Goal: Task Accomplishment & Management: Use online tool/utility

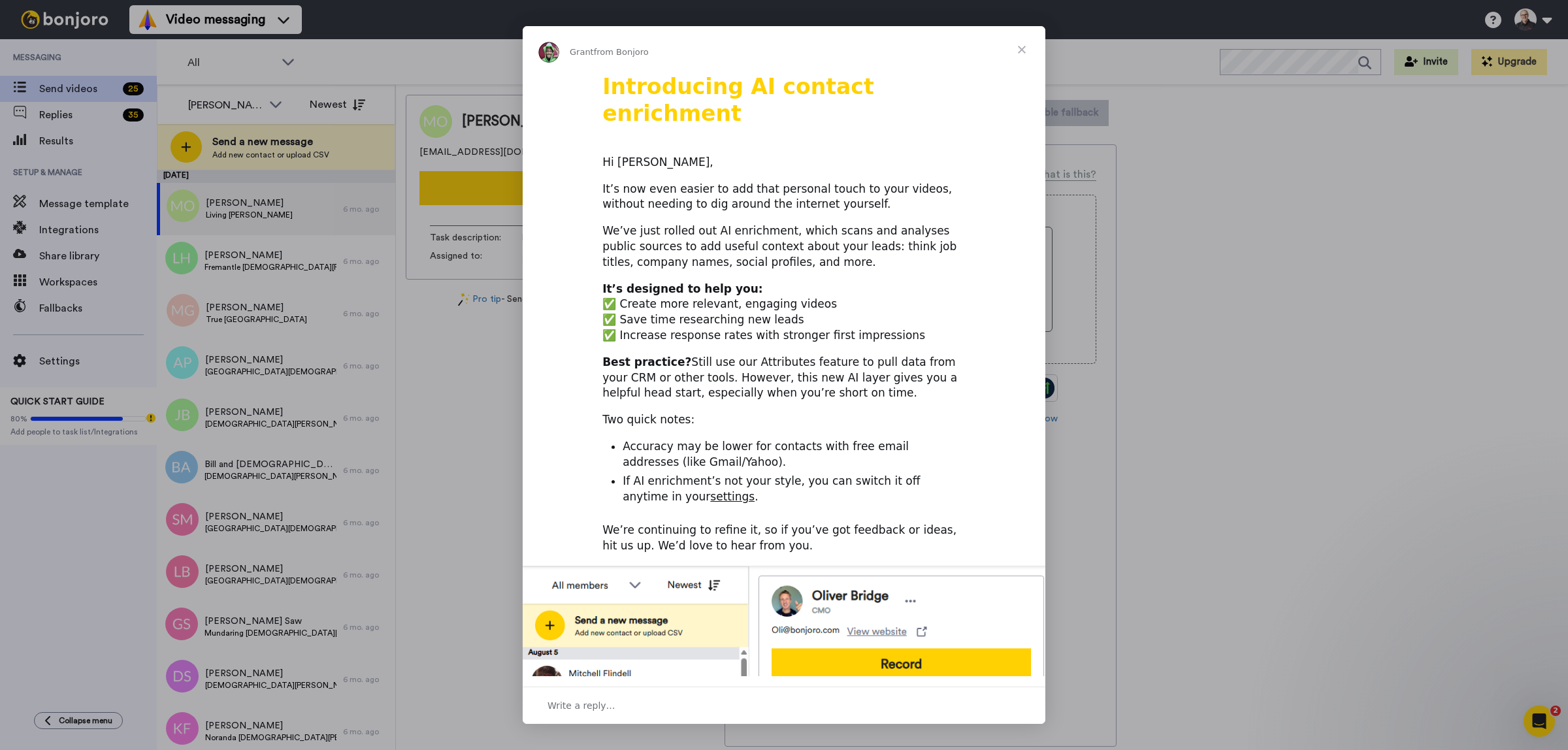
click at [1018, 48] on span "Close" at bounding box center [1021, 49] width 47 height 47
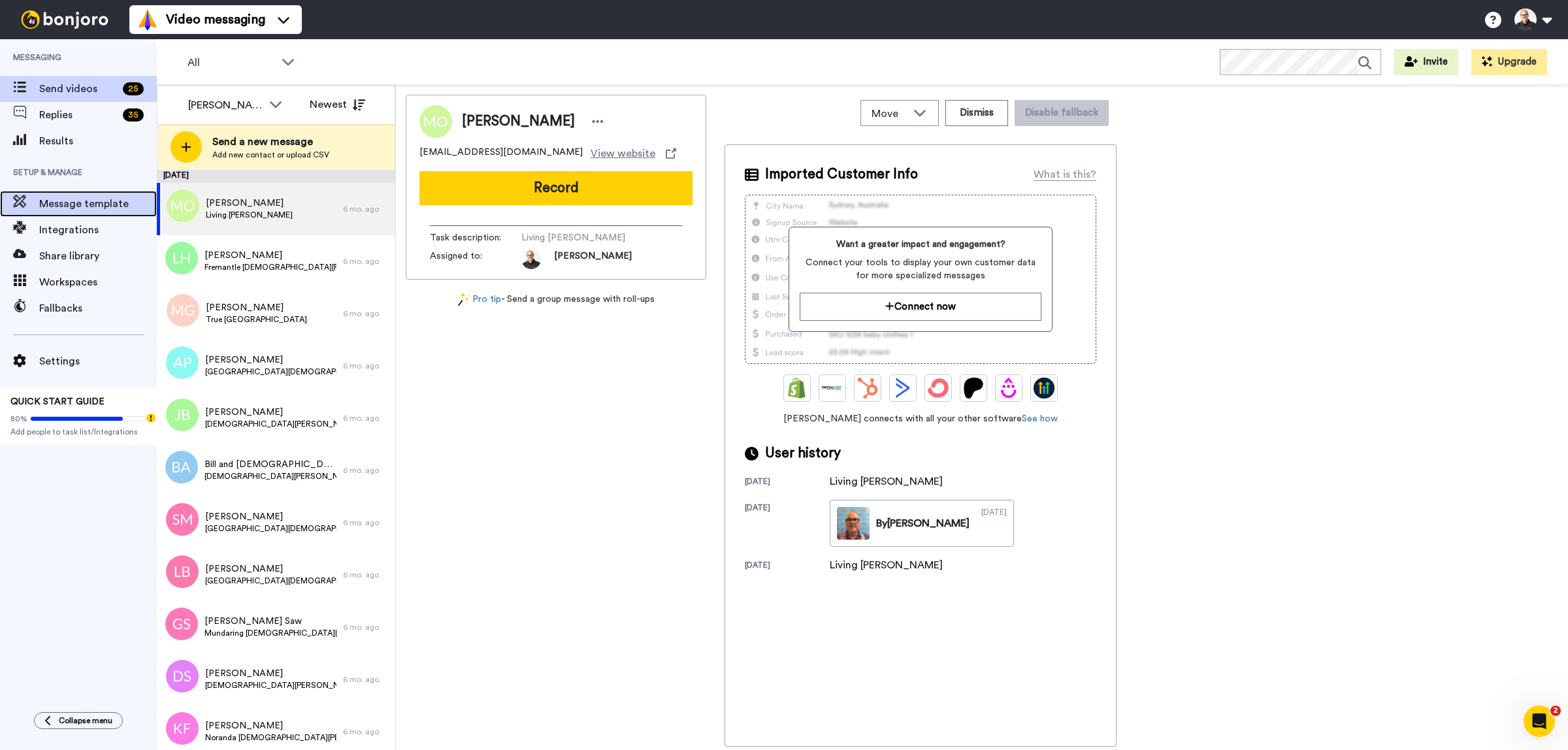
click at [86, 208] on span "Message template" at bounding box center [98, 204] width 117 height 16
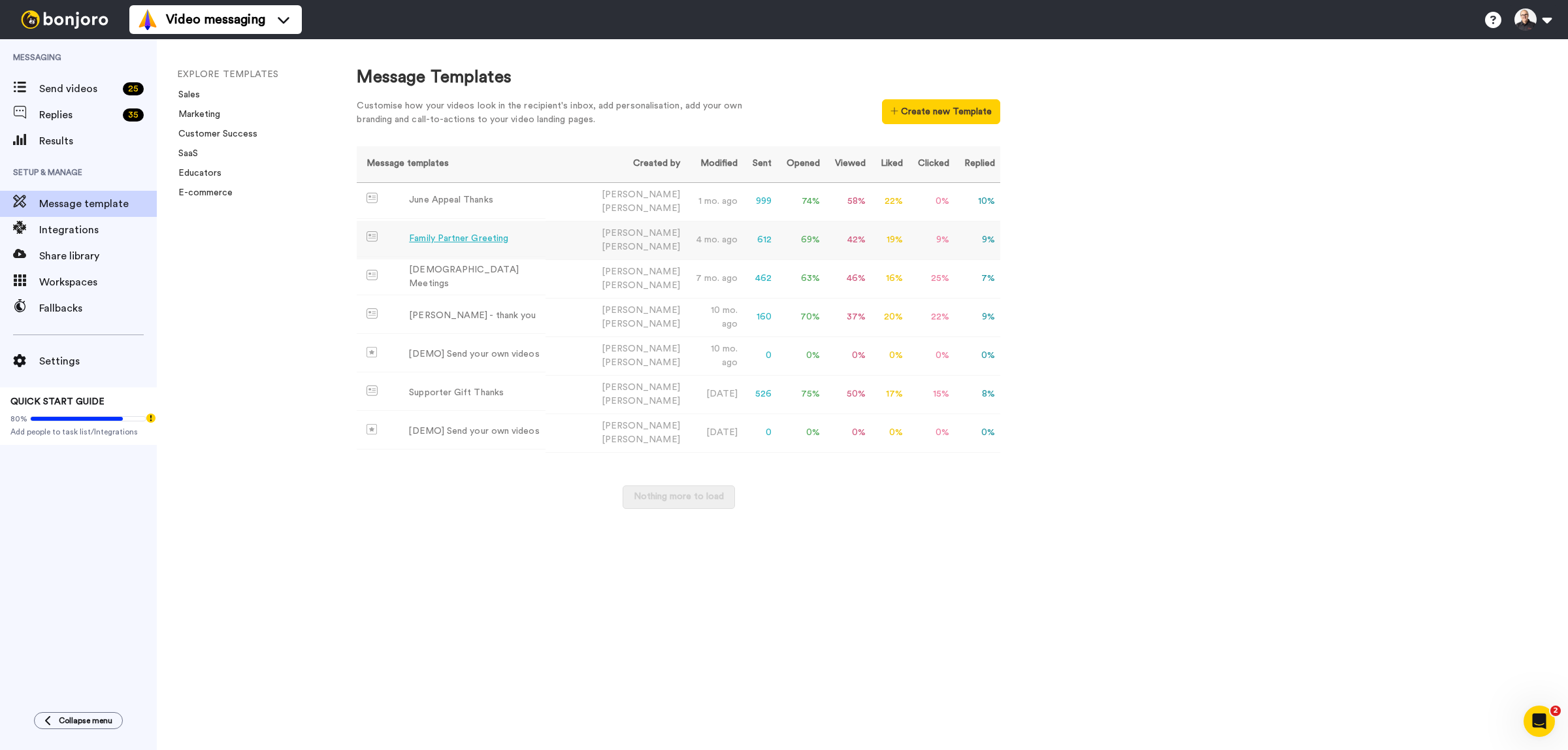
click at [488, 233] on div "Family Partner Greeting" at bounding box center [459, 238] width 100 height 14
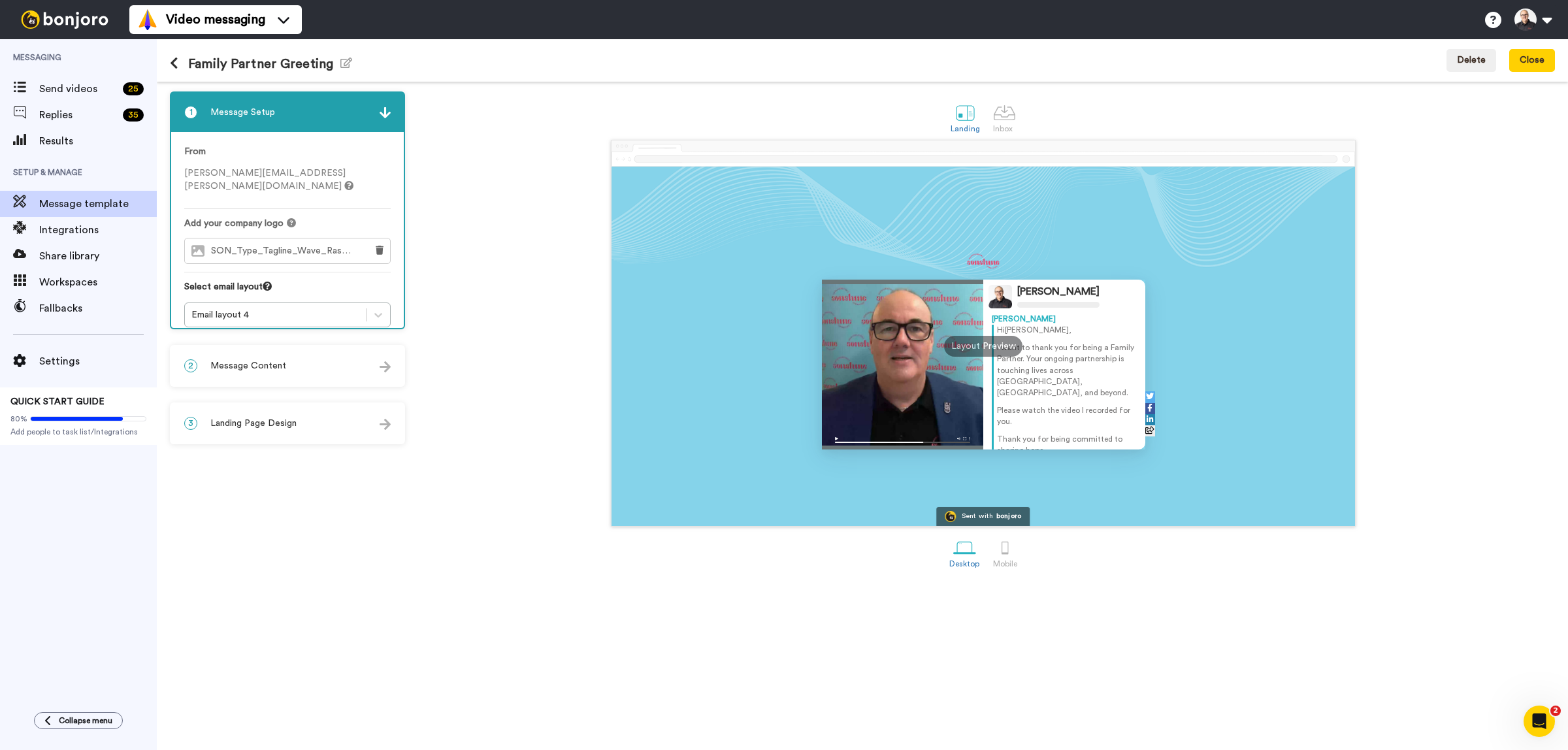
click at [249, 366] on span "Message Content" at bounding box center [248, 366] width 76 height 13
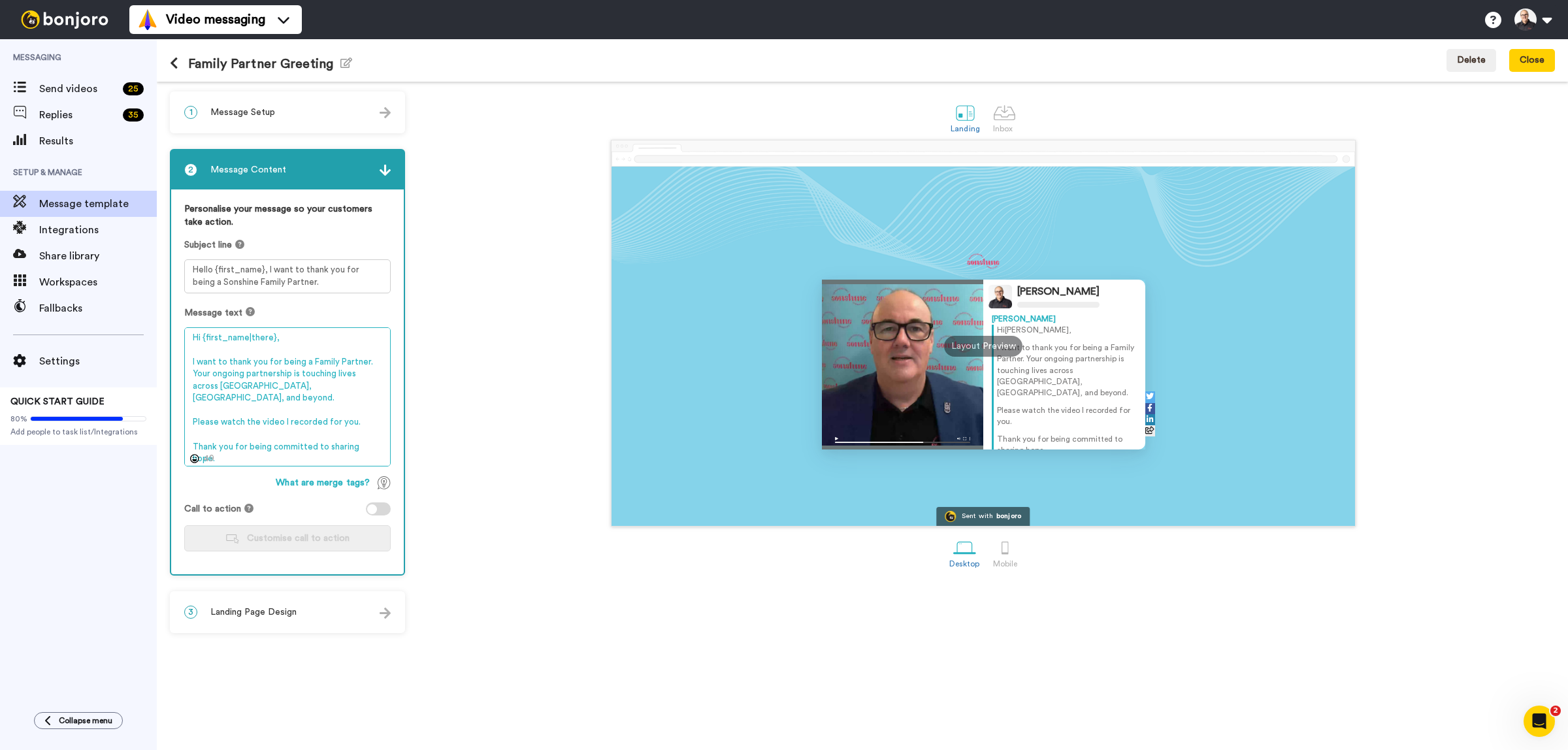
drag, startPoint x: 299, startPoint y: 372, endPoint x: 334, endPoint y: 381, distance: 36.1
click at [334, 381] on textarea "Hi {first_name|there}, I want to thank you for being a Family Partner. Your ong…" at bounding box center [287, 397] width 206 height 140
click at [366, 386] on textarea "Hi {first_name|there}, I want to thank you for being a Family Partner. Your ong…" at bounding box center [287, 397] width 206 height 140
drag, startPoint x: 220, startPoint y: 386, endPoint x: 232, endPoint y: 386, distance: 12.0
click at [232, 386] on textarea "Hi {first_name|there}, I want to thank you for being a Family Partner. Your ong…" at bounding box center [287, 397] width 206 height 140
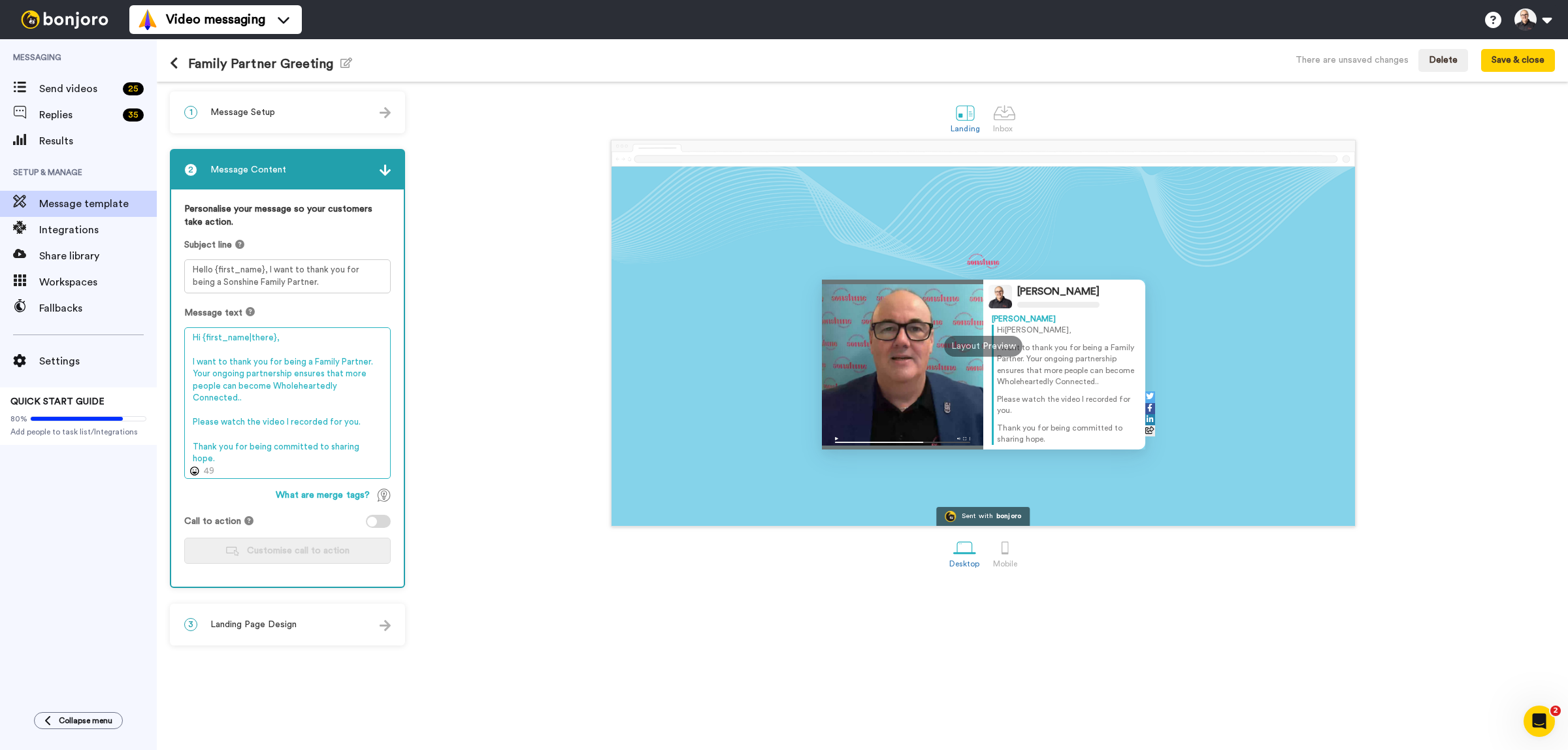
click at [358, 419] on textarea "Hi {first_name|there}, I want to thank you for being a Family Partner. Your ong…" at bounding box center [287, 403] width 206 height 152
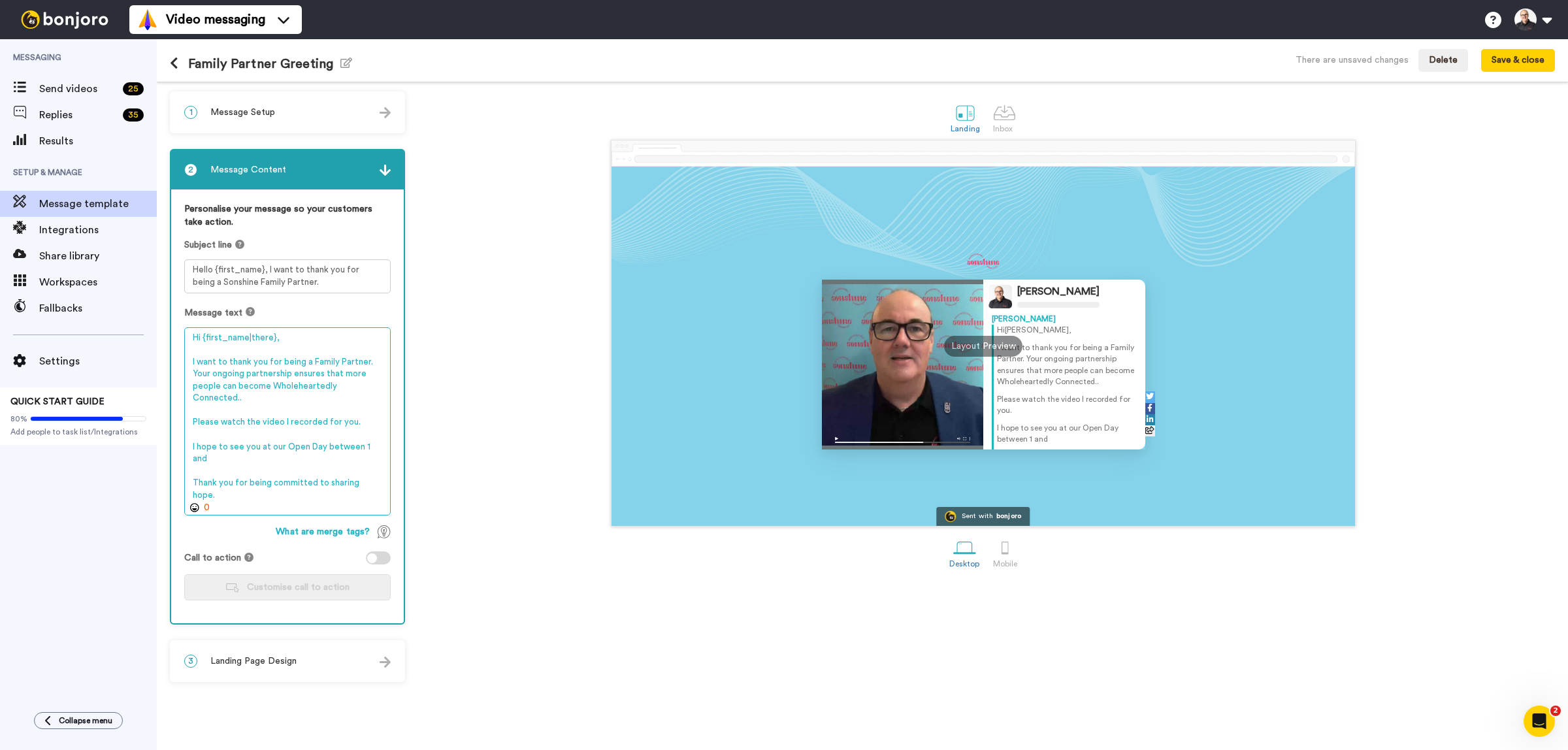
drag, startPoint x: 227, startPoint y: 494, endPoint x: 190, endPoint y: 485, distance: 38.1
click at [190, 485] on textarea "Hi {first_name|there}, I want to thank you for being a Family Partner. Your ong…" at bounding box center [287, 421] width 206 height 188
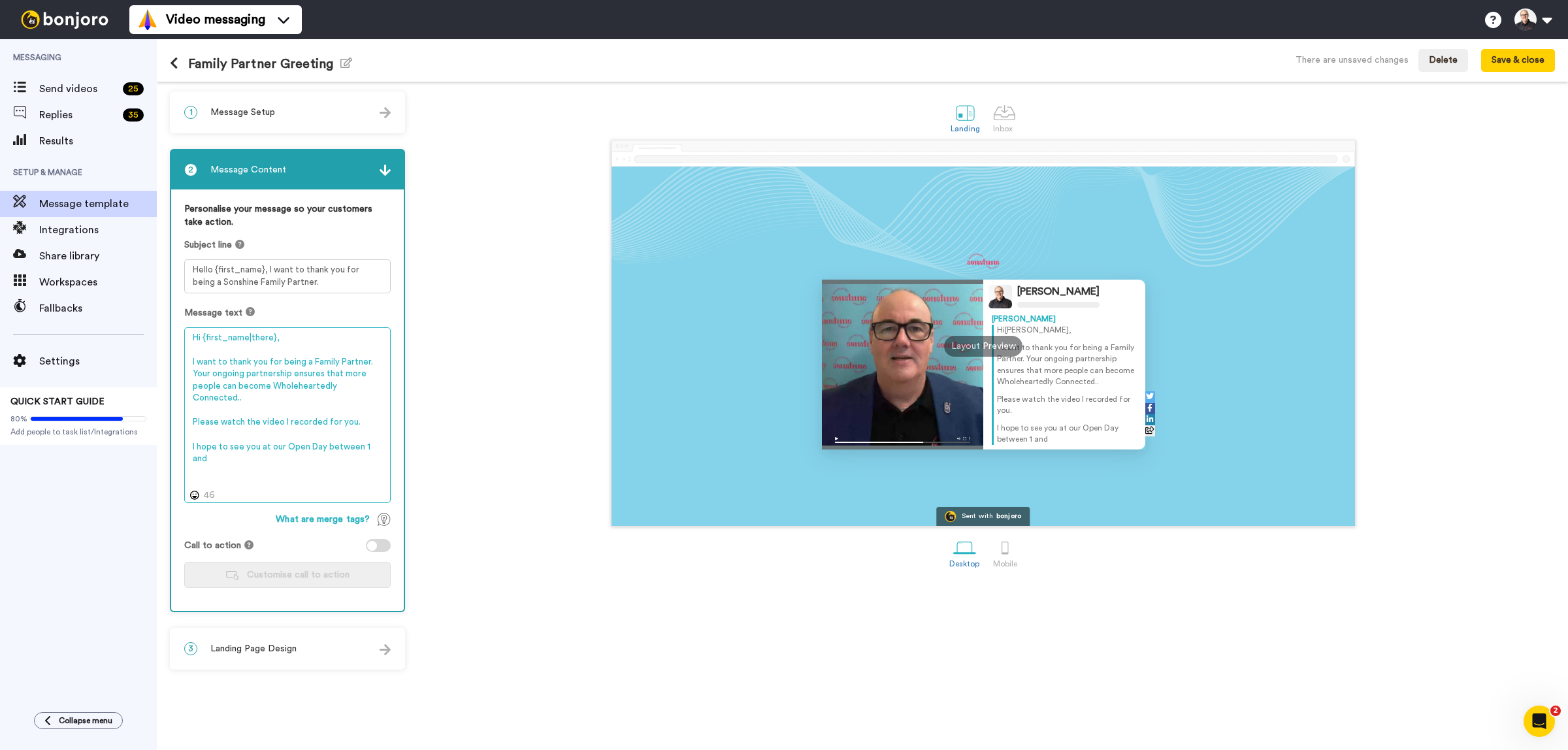
click at [217, 455] on textarea "Hi {first_name|there}, I want to thank you for being a Family Partner. Your ong…" at bounding box center [287, 415] width 206 height 177
click at [371, 360] on textarea "Hi {first_name|there}, I want to thank you for being a Family Partner. Your ong…" at bounding box center [287, 415] width 206 height 177
drag, startPoint x: 321, startPoint y: 372, endPoint x: 337, endPoint y: 371, distance: 16.0
click at [337, 371] on textarea "Hi {first_name|there}, I want to thank you for being a Family Partner. Your ong…" at bounding box center [287, 415] width 206 height 177
click at [258, 419] on textarea "Hi {first_name|there}, I want to thank you for being a Family Partner. Your ong…" at bounding box center [287, 415] width 206 height 177
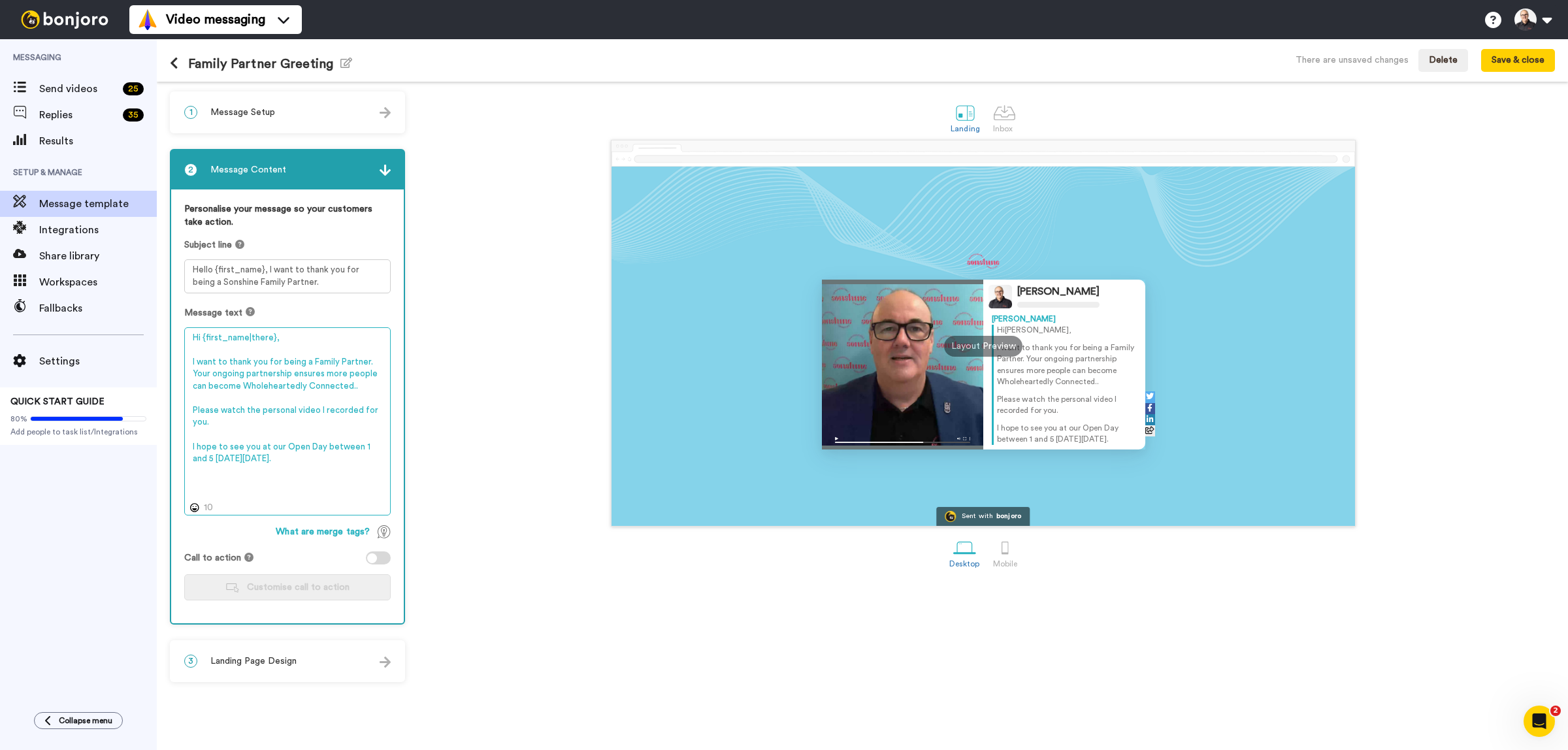
type textarea "Hi {first_name|there}, I want to thank you for being a Family Partner. Your ong…"
drag, startPoint x: 278, startPoint y: 63, endPoint x: 330, endPoint y: 63, distance: 52.0
click at [330, 63] on h1 "Family Partner Greeting Edit name" at bounding box center [261, 64] width 182 height 15
click at [344, 65] on icon "button" at bounding box center [346, 63] width 12 height 11
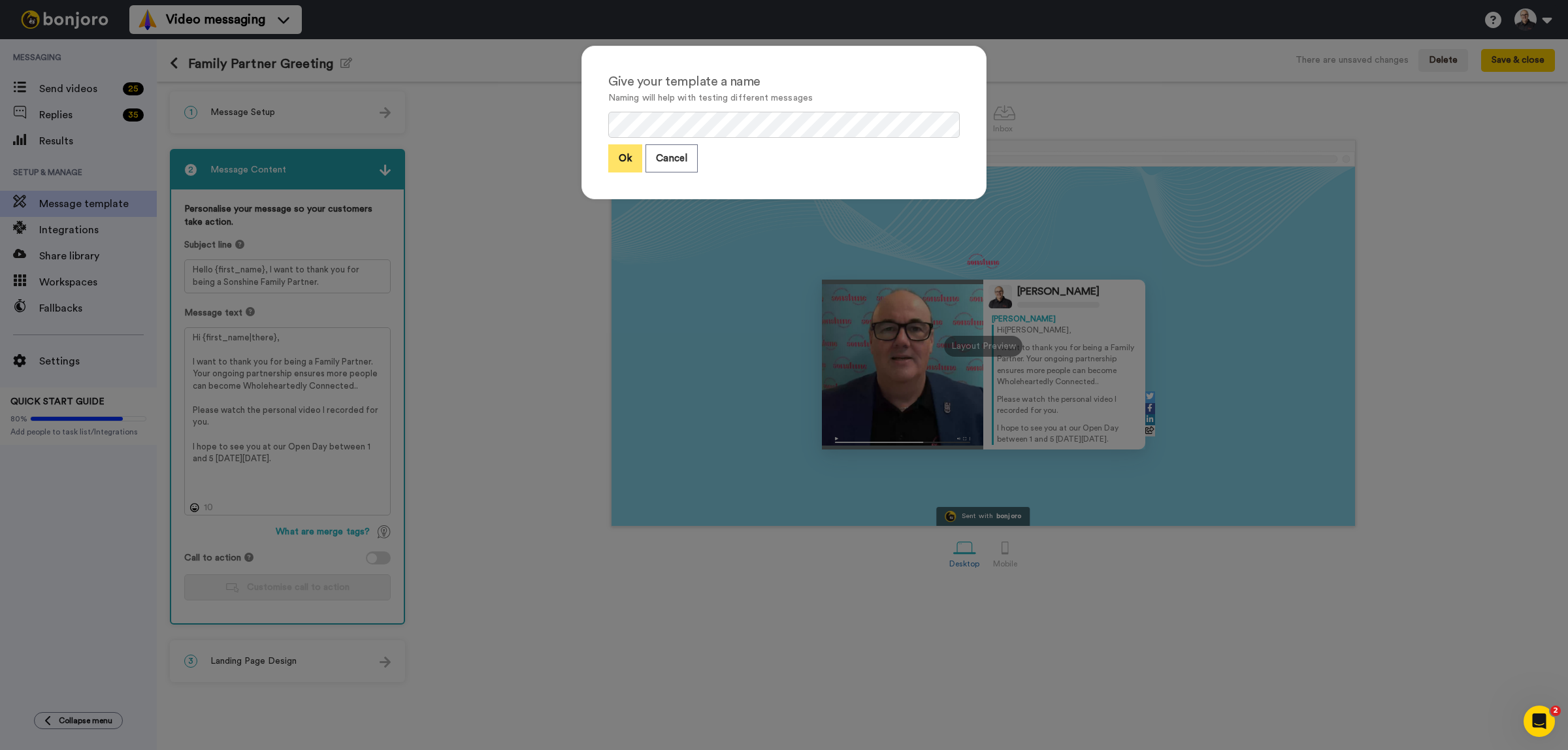
click at [614, 162] on button "Ok" at bounding box center [624, 159] width 34 height 28
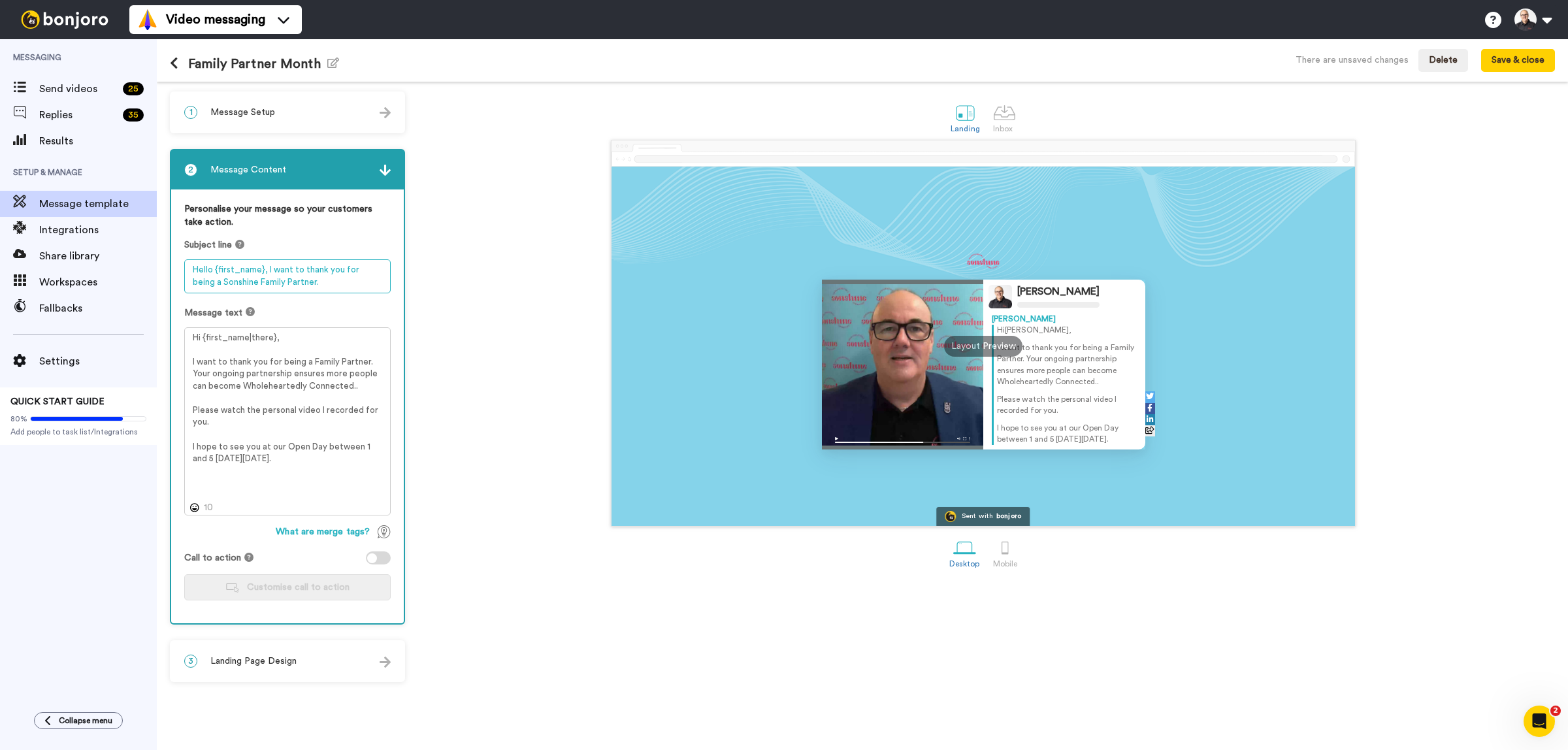
drag, startPoint x: 287, startPoint y: 281, endPoint x: 270, endPoint y: 269, distance: 20.8
click at [263, 269] on textarea "Hello {first_name}, I want to thank you for being a Sonshine Family Partner." at bounding box center [287, 276] width 206 height 34
click at [354, 282] on textarea "Hello {first_name}, It's Family Partner Month and I've recorded a personal vide…" at bounding box center [287, 276] width 206 height 34
type textarea "Hello {first_name}, It's Family Partner Month and I've recorded a personal vide…"
click at [358, 421] on textarea "Hi {first_name|there}, I want to thank you for being a Family Partner. Your ong…" at bounding box center [287, 421] width 206 height 188
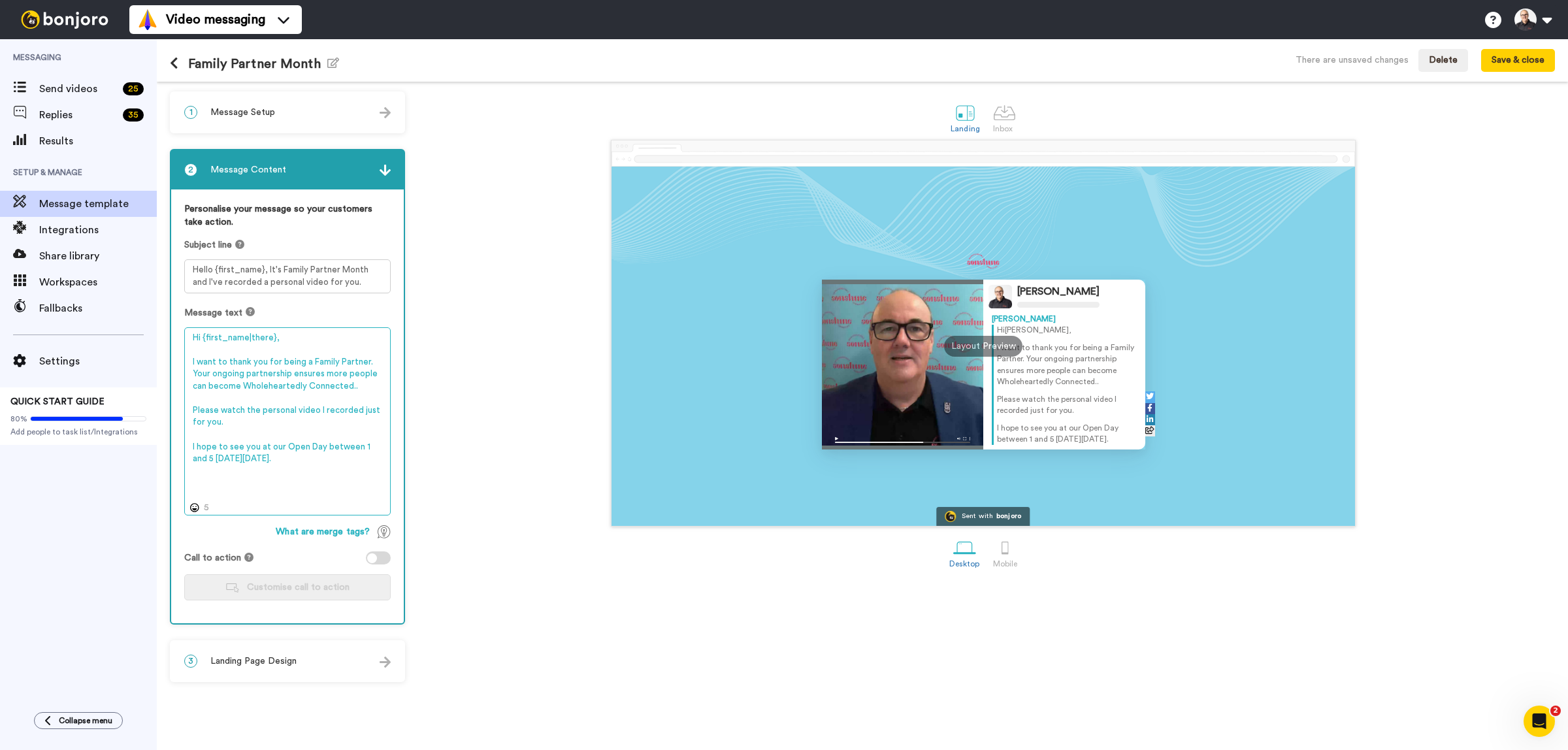
click at [346, 471] on textarea "Hi {first_name|there}, I want to thank you for being a Family Partner. Your ong…" at bounding box center [287, 421] width 206 height 188
type textarea "Hi {first_name|there}, I want to thank you for being a Family Partner. Your ong…"
click at [1528, 62] on button "Save & close" at bounding box center [1518, 60] width 74 height 23
